Goal: Information Seeking & Learning: Learn about a topic

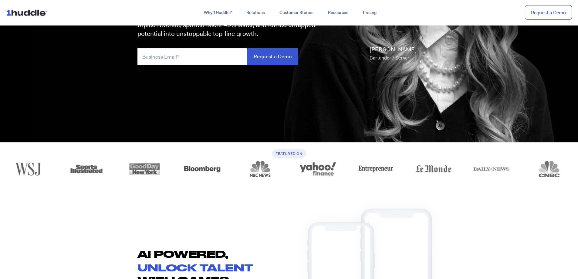
scroll to position [91, 0]
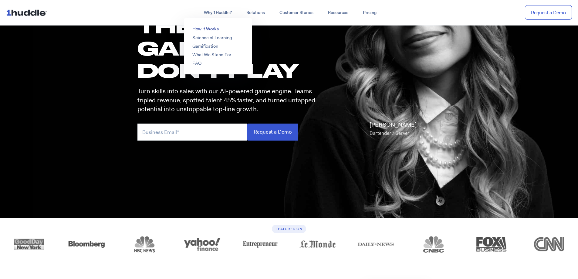
click at [208, 29] on link "How It Works" at bounding box center [205, 29] width 26 height 6
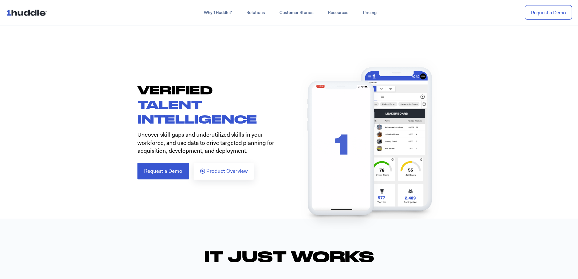
click at [32, 12] on img at bounding box center [27, 13] width 43 height 12
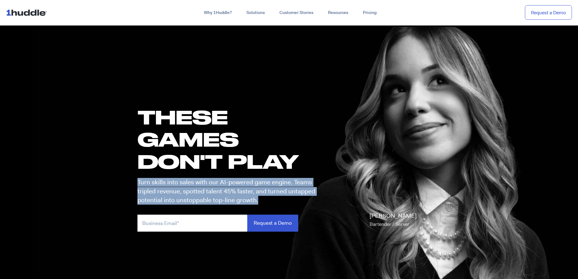
drag, startPoint x: 264, startPoint y: 201, endPoint x: 137, endPoint y: 181, distance: 128.1
click at [137, 181] on p "Turn skills into sales with our AI-powered game engine. Teams tripled revenue, …" at bounding box center [228, 191] width 183 height 27
copy p "Turn skills into sales with our AI-powered game engine. Teams tripled revenue, …"
